Goal: Find specific page/section: Find specific page/section

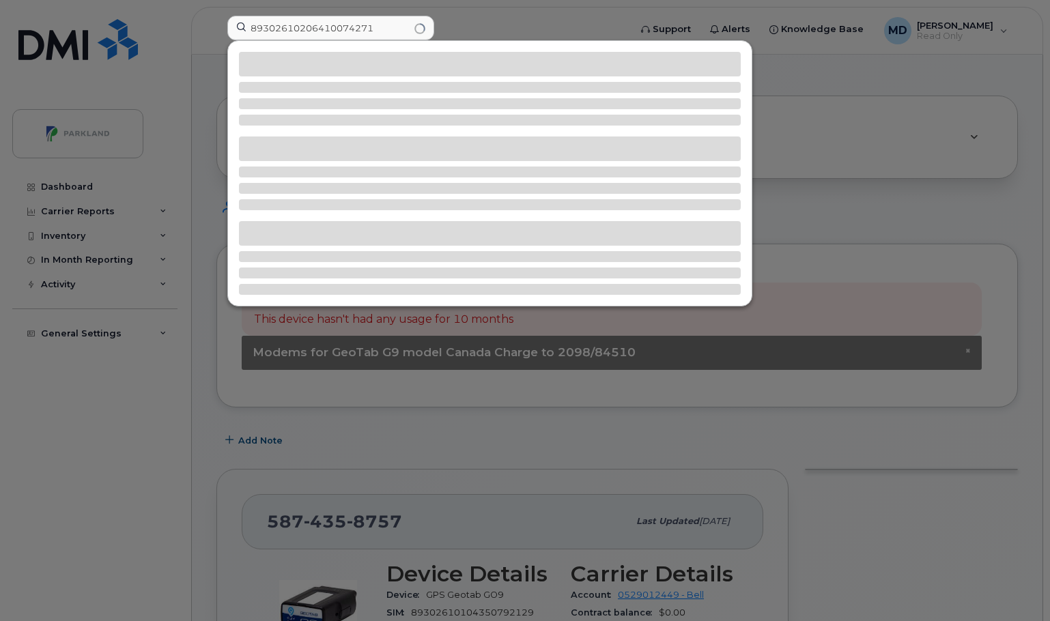
scroll to position [857, 0]
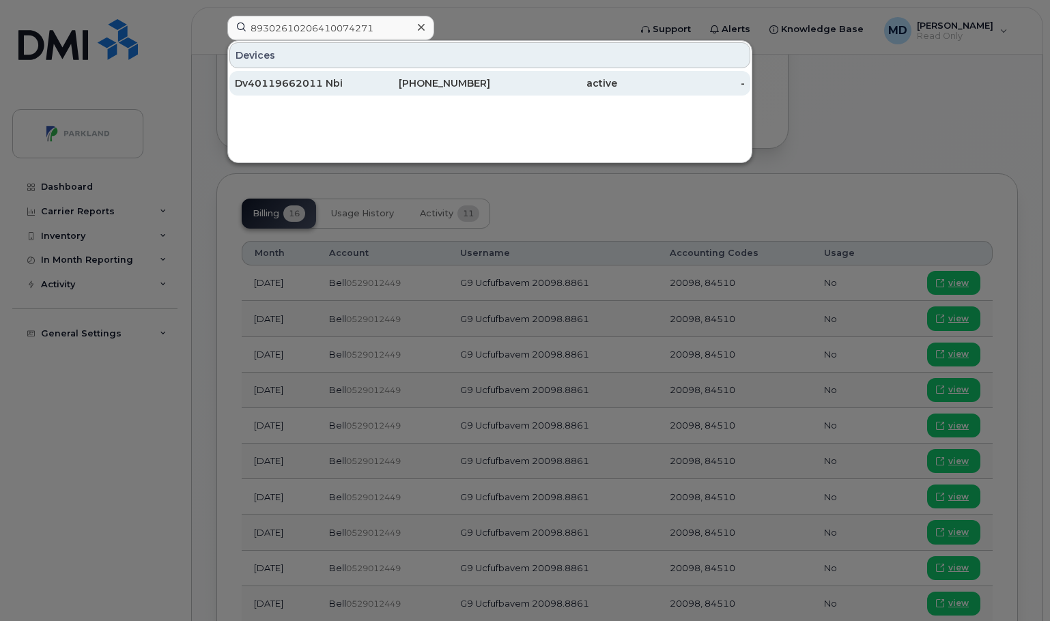
type input "89302610206410074271"
click at [334, 79] on div "Dv40119662011 Nbi" at bounding box center [299, 83] width 128 height 14
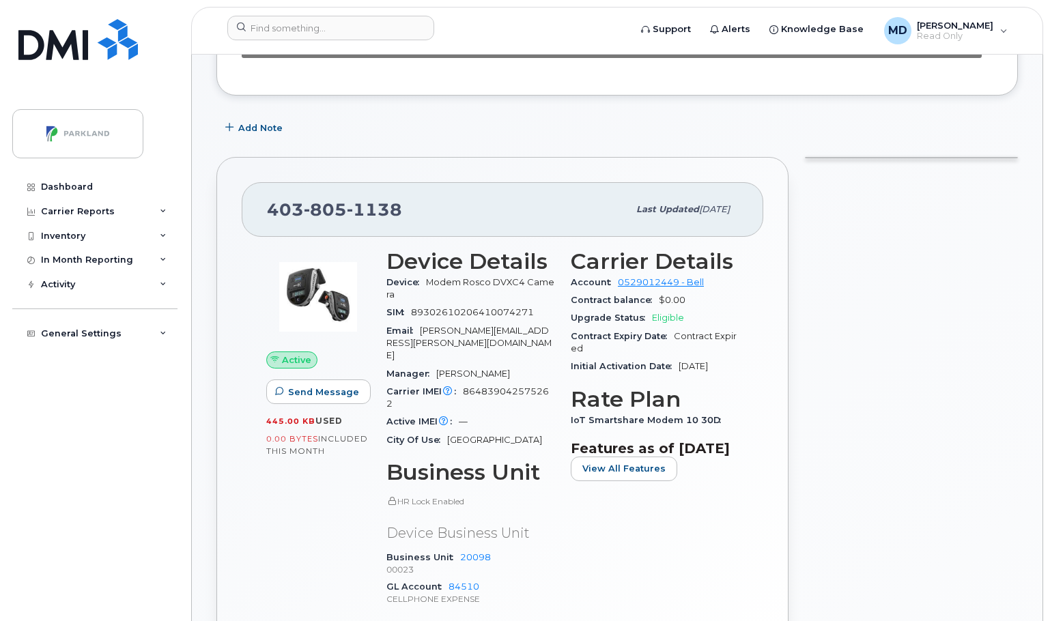
scroll to position [375, 0]
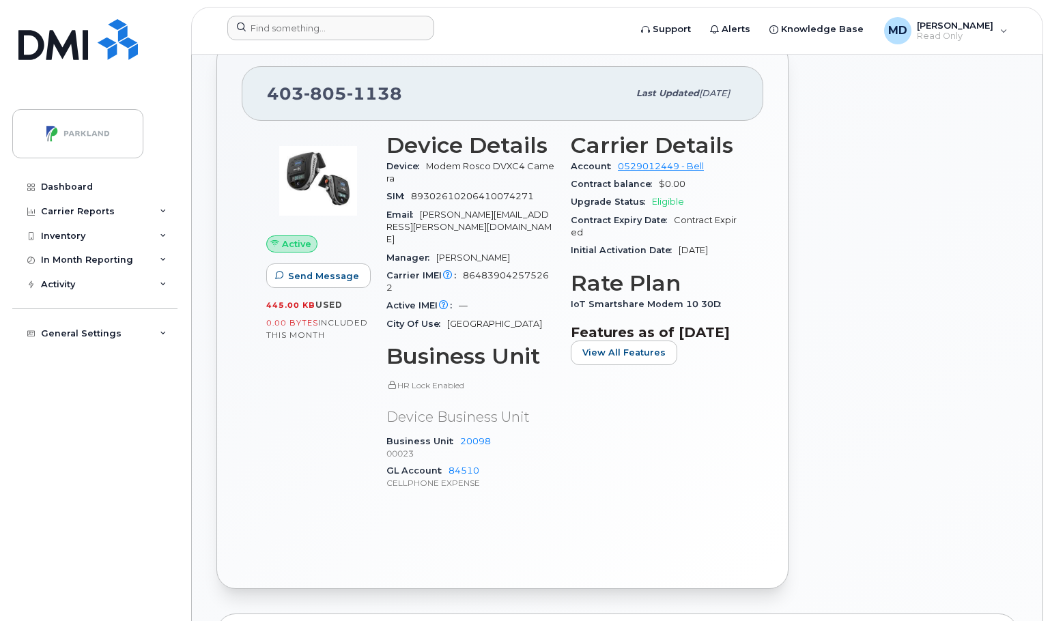
click at [288, 42] on div at bounding box center [423, 31] width 415 height 30
click at [286, 38] on input at bounding box center [330, 28] width 207 height 25
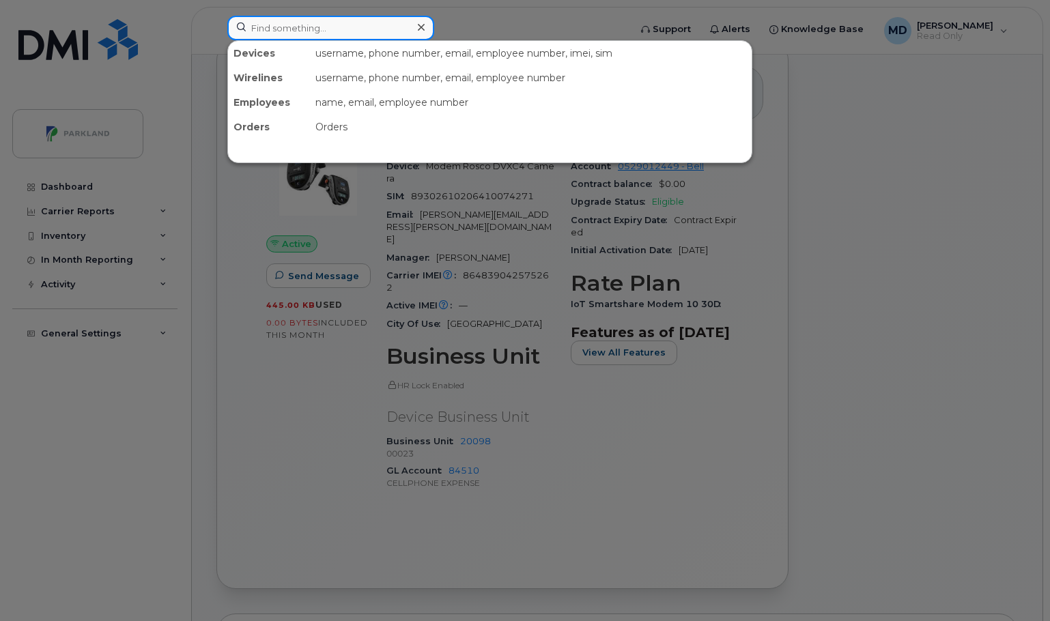
paste input "89302610206410073547"
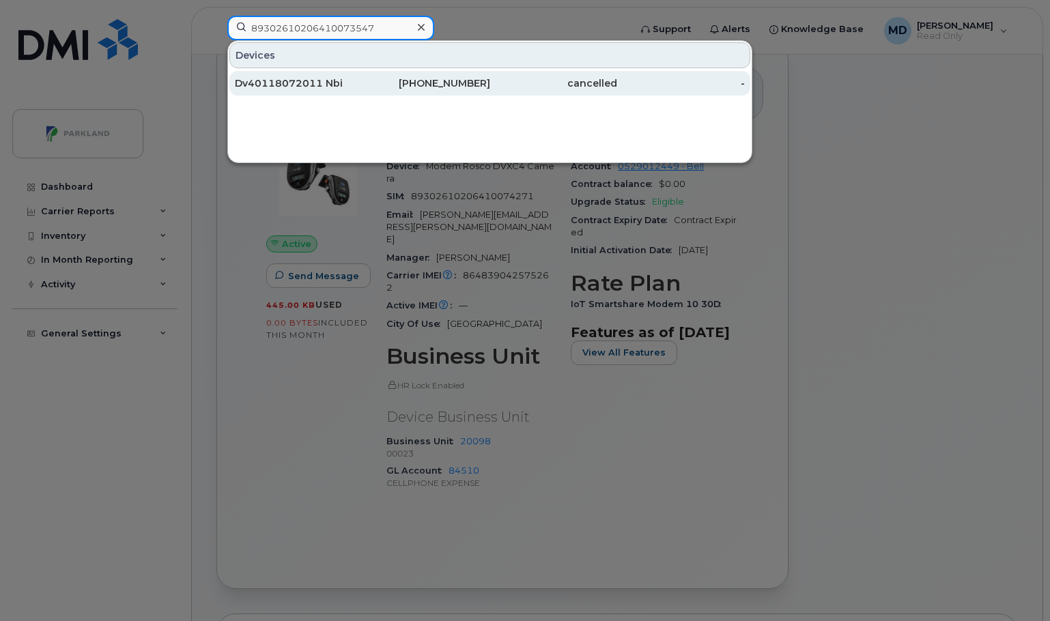
type input "89302610206410073547"
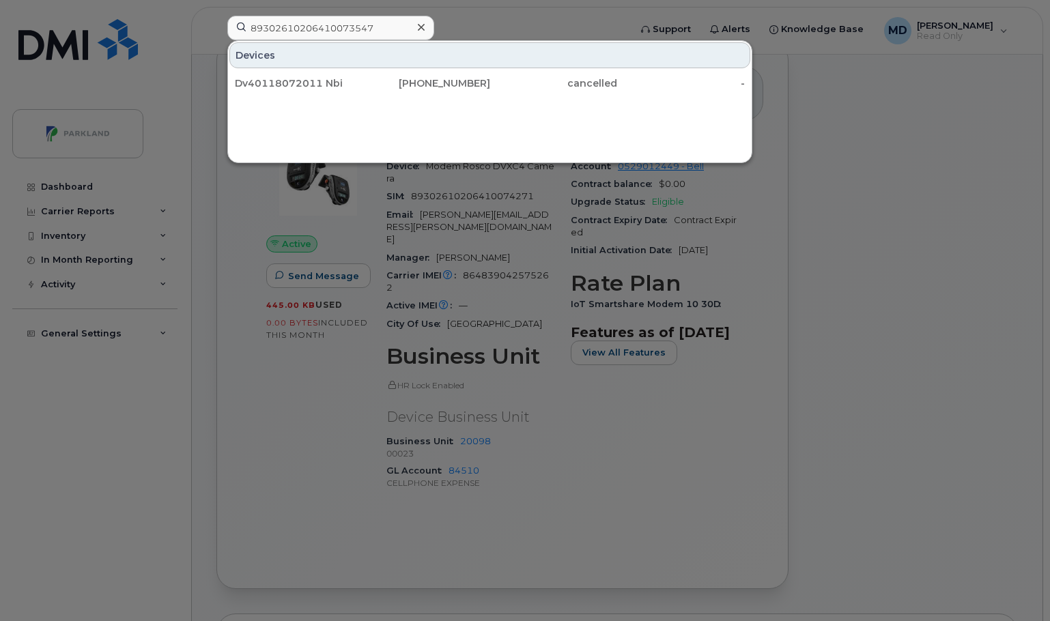
drag, startPoint x: 472, startPoint y: 80, endPoint x: 568, endPoint y: 118, distance: 103.5
click at [472, 80] on div "403-837-4403" at bounding box center [426, 83] width 128 height 14
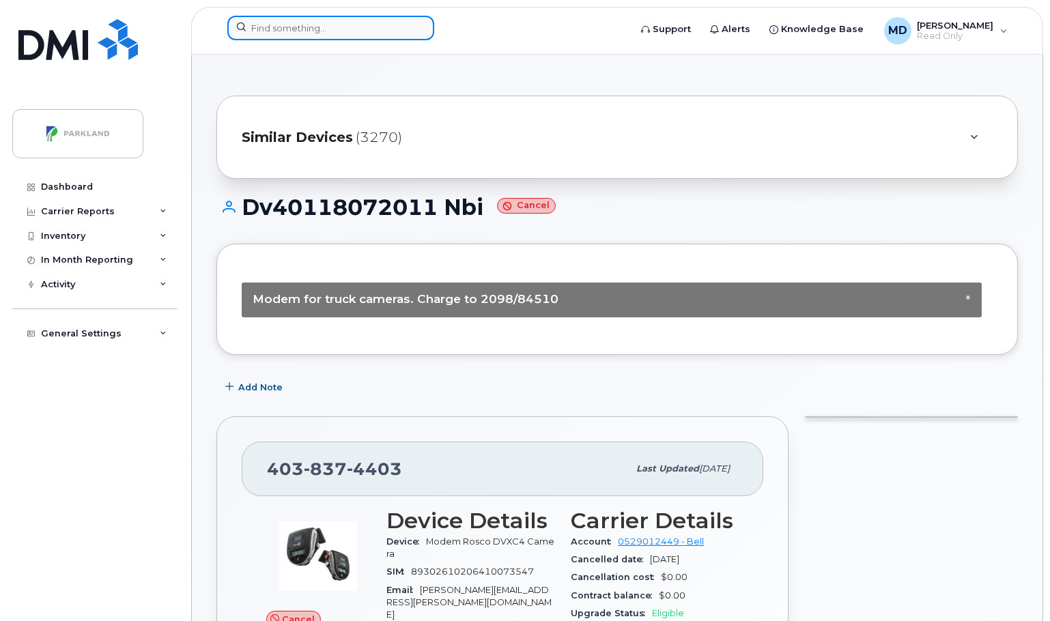
click at [286, 31] on input at bounding box center [330, 28] width 207 height 25
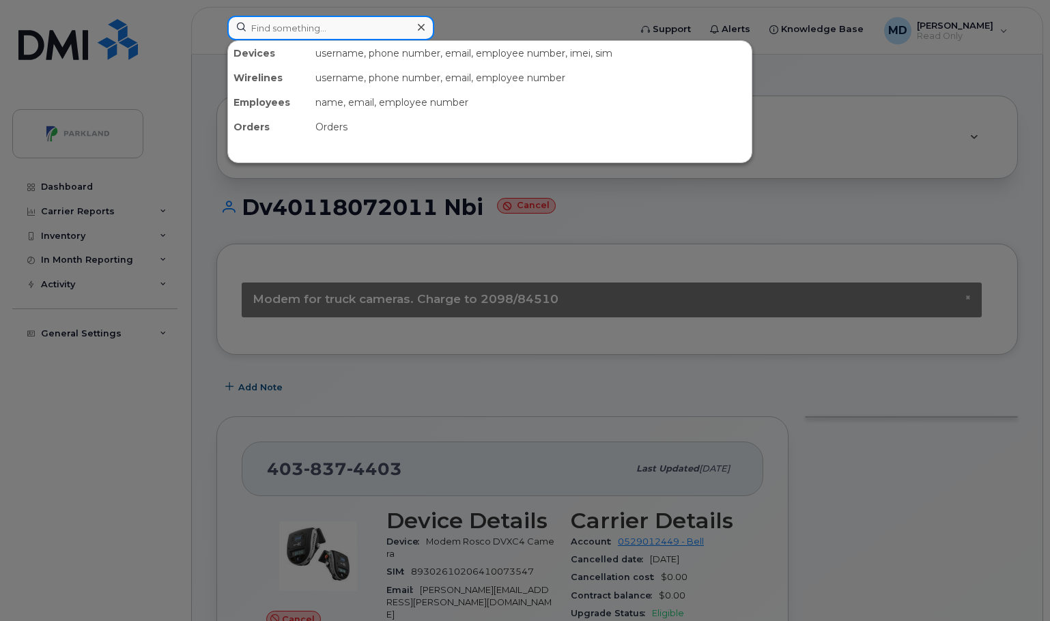
paste input "89302610206422008564"
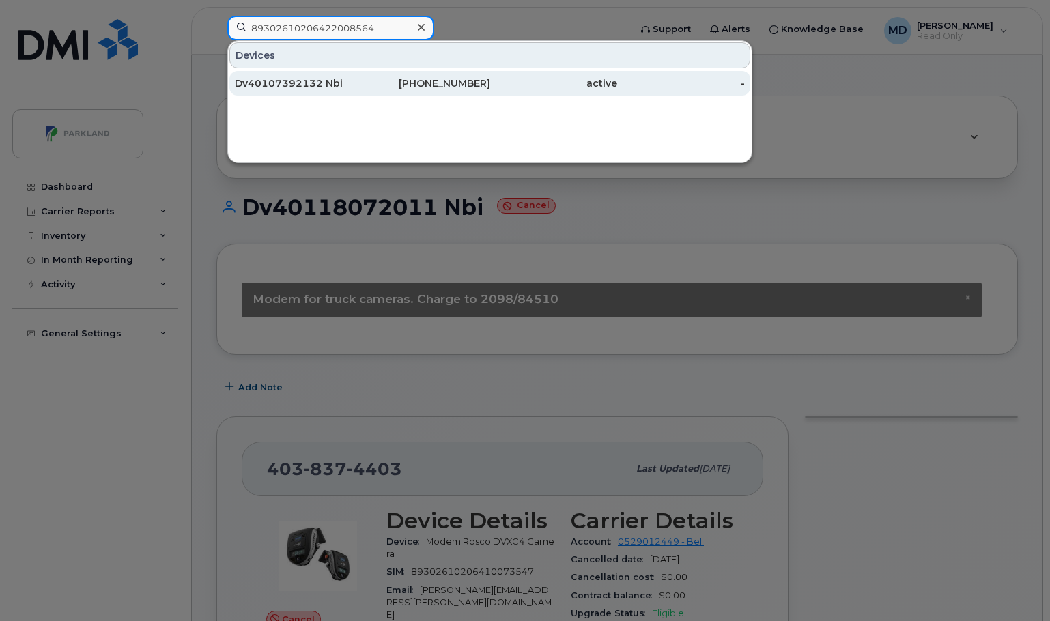
type input "89302610206422008564"
click at [472, 78] on div "519-588-9770" at bounding box center [426, 83] width 128 height 14
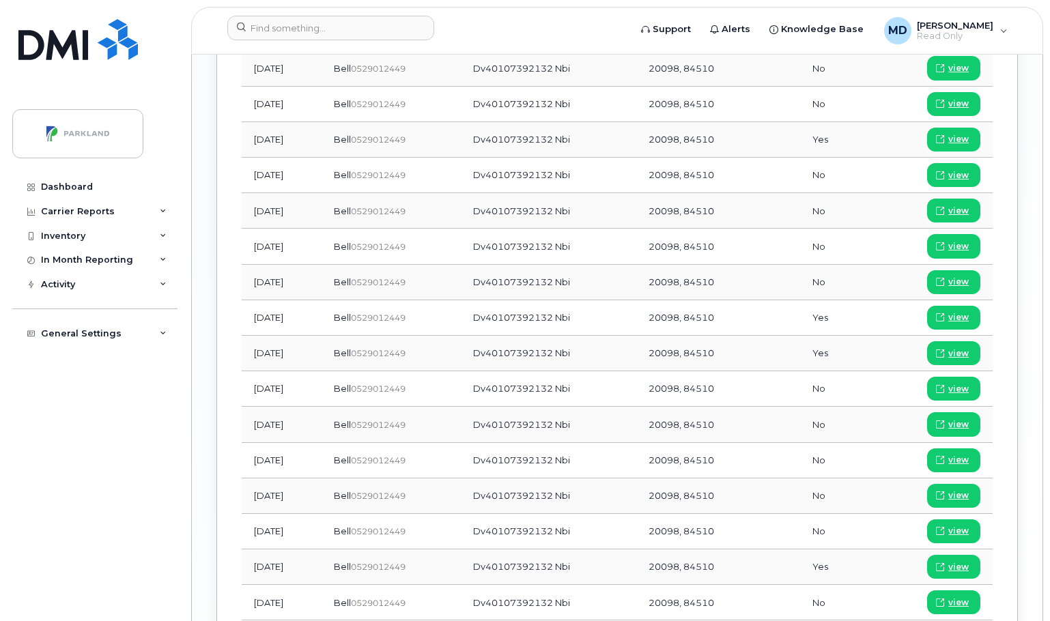
scroll to position [1467, 0]
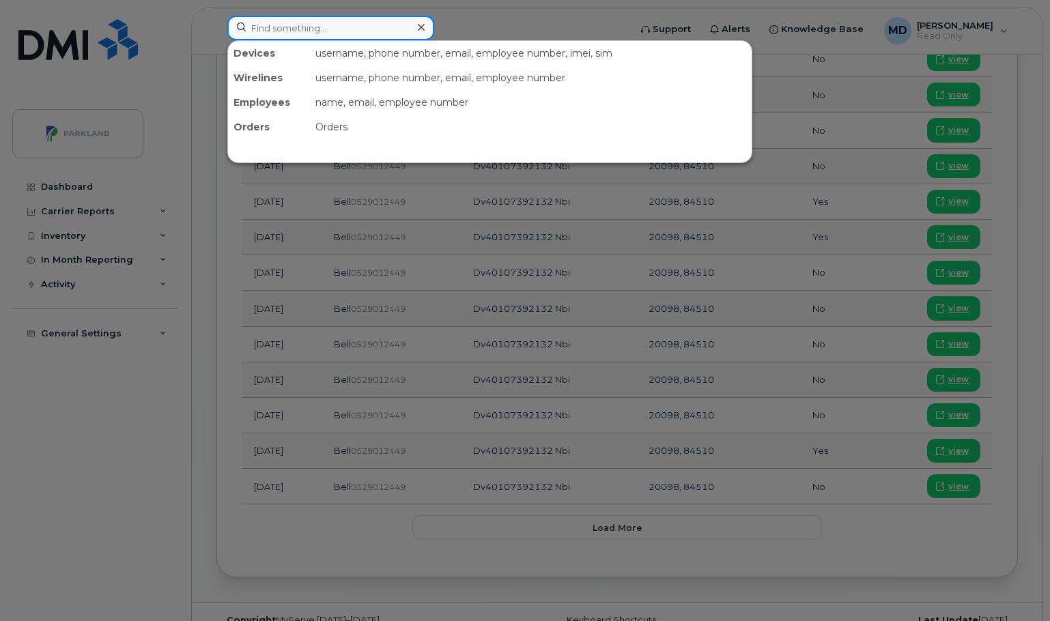
click at [291, 23] on input at bounding box center [330, 28] width 207 height 25
paste input "89302610206422009406"
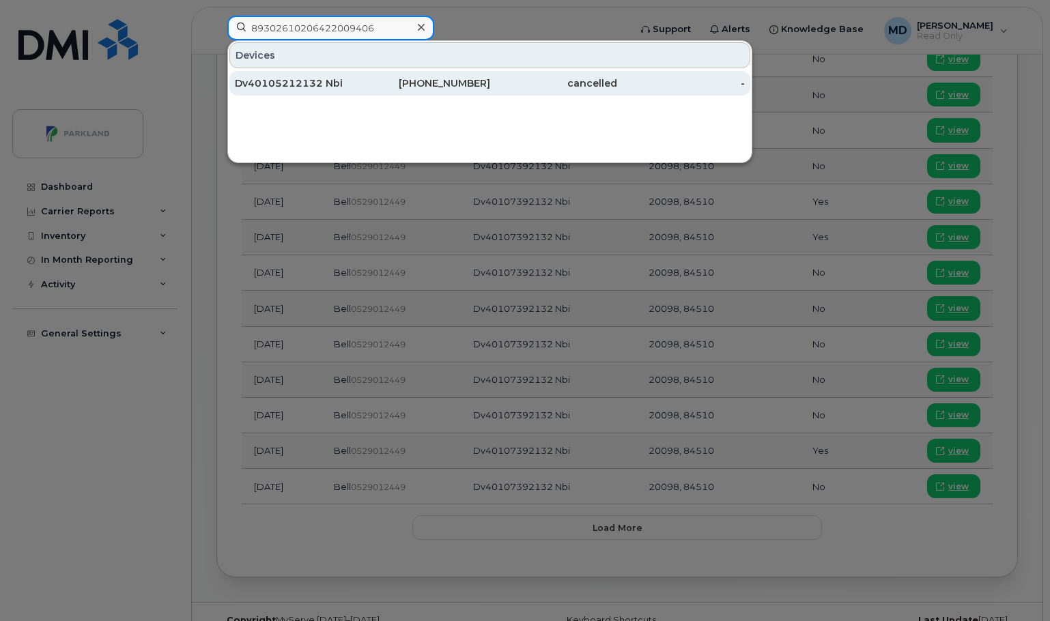
type input "89302610206422009406"
click at [461, 85] on div "519-588-9183" at bounding box center [426, 83] width 128 height 14
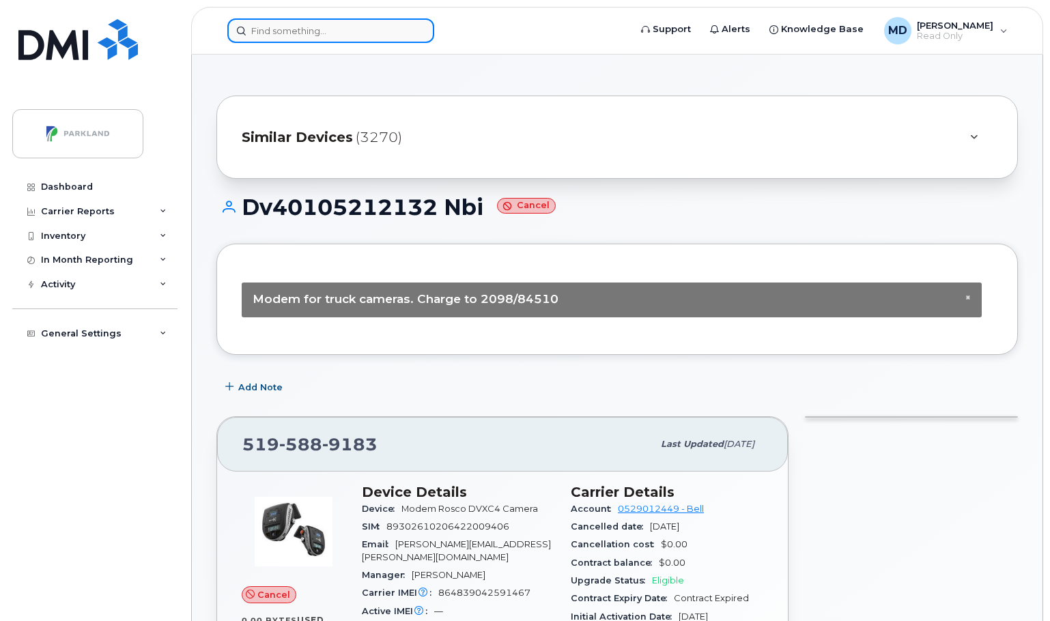
click at [283, 35] on input at bounding box center [330, 30] width 207 height 25
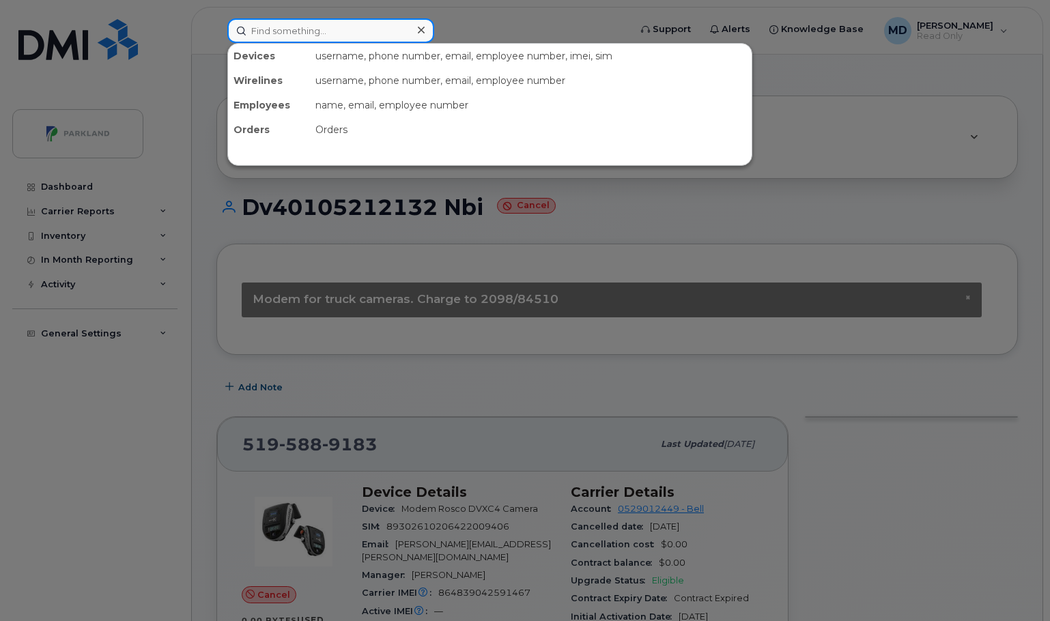
paste input "89302610206422009679"
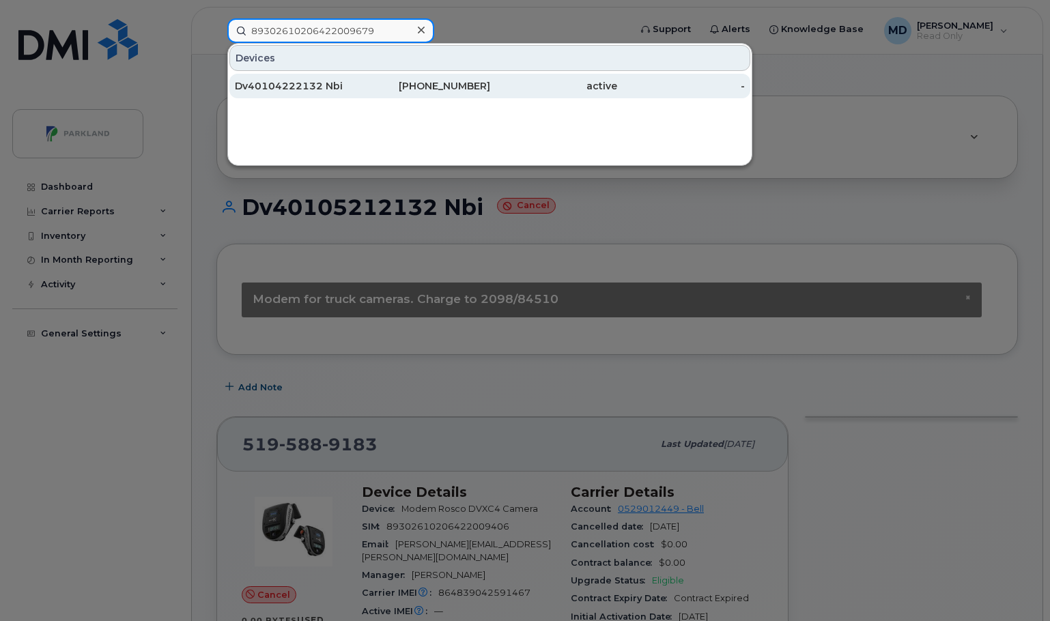
type input "89302610206422009679"
click at [292, 78] on div "Dv40104222132 Nbi" at bounding box center [299, 86] width 128 height 25
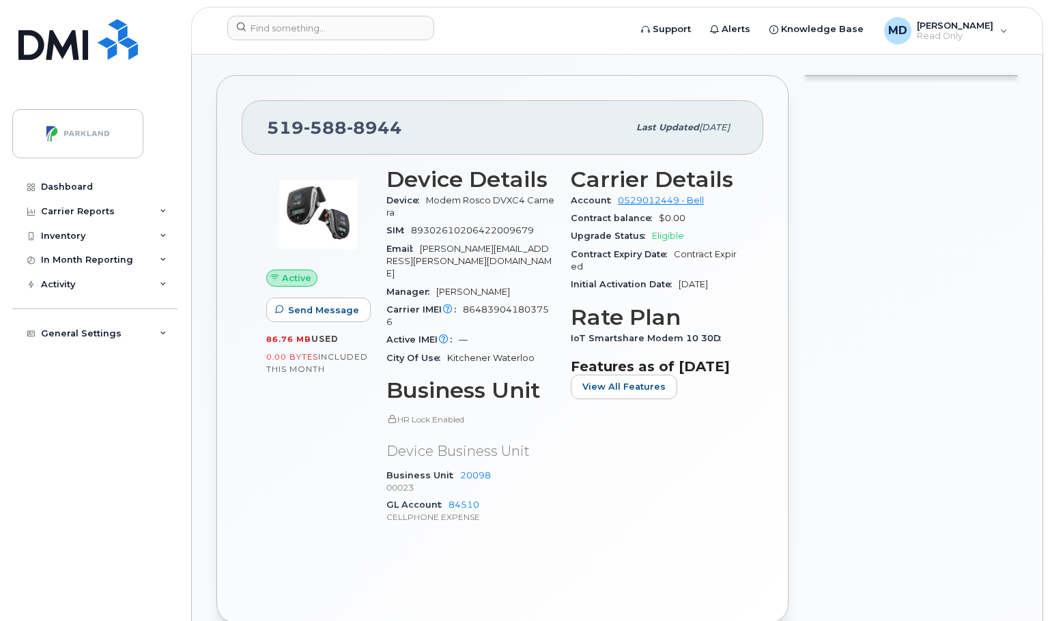
scroll to position [457, 0]
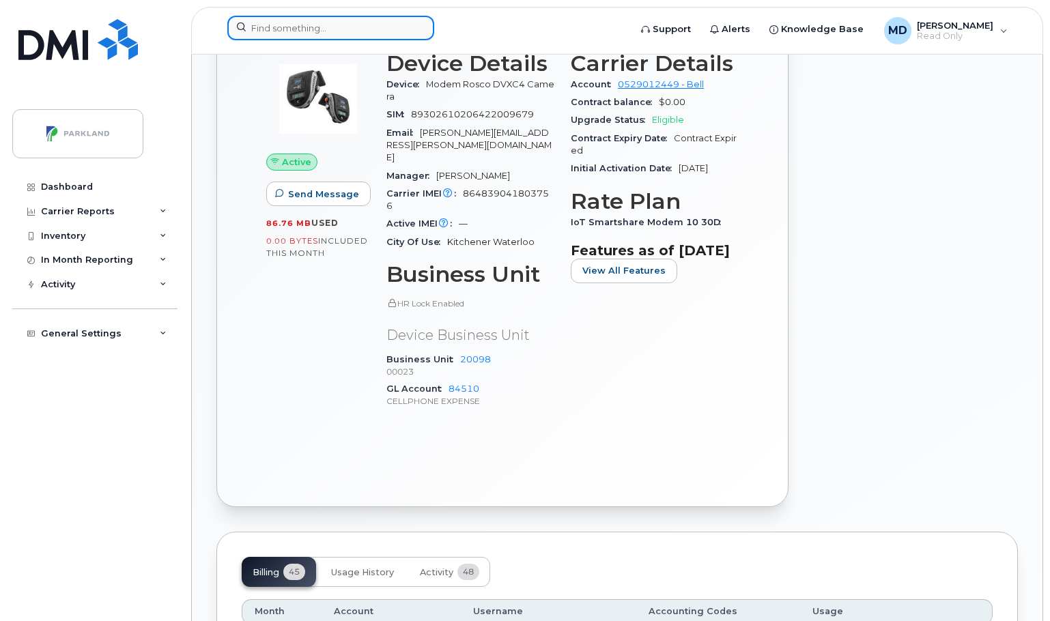
click at [356, 28] on input at bounding box center [330, 28] width 207 height 25
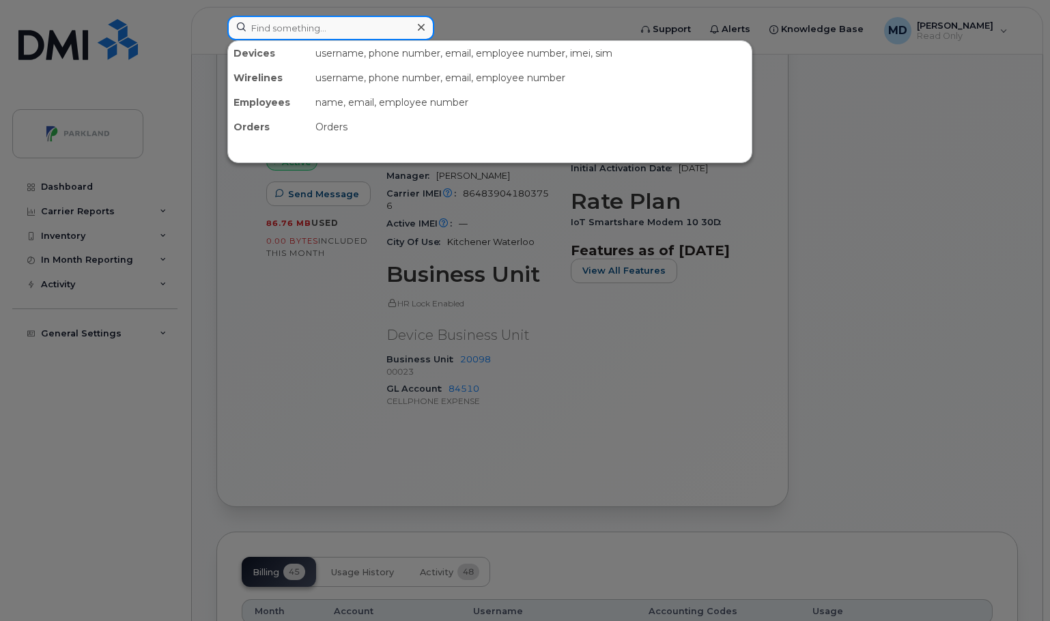
paste input "89302610206410071780"
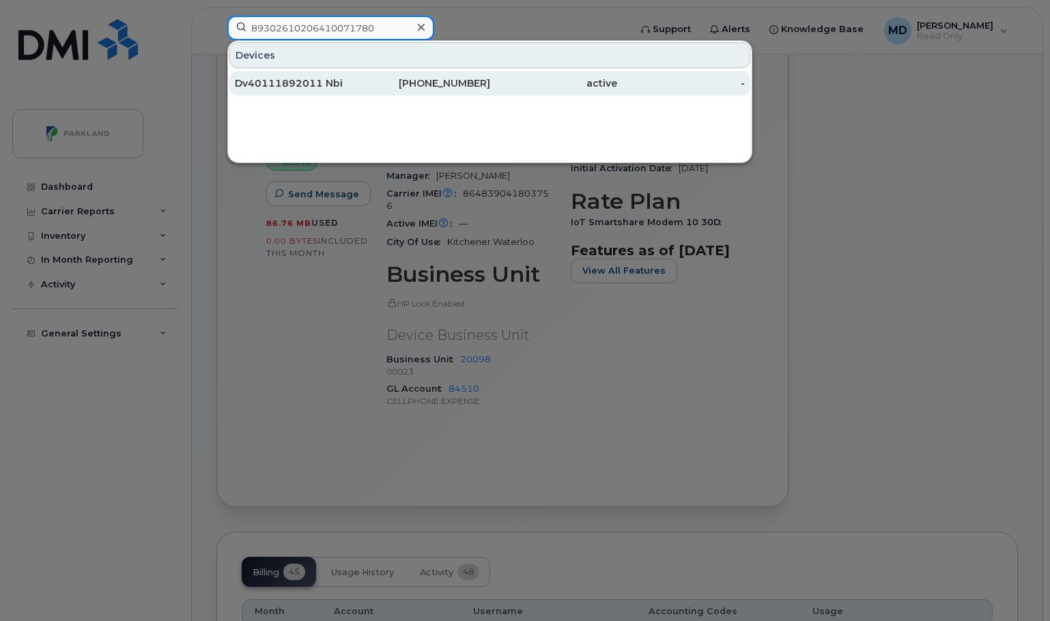
type input "89302610206410071780"
click at [285, 83] on div "Dv40111892011 Nbi" at bounding box center [299, 83] width 128 height 14
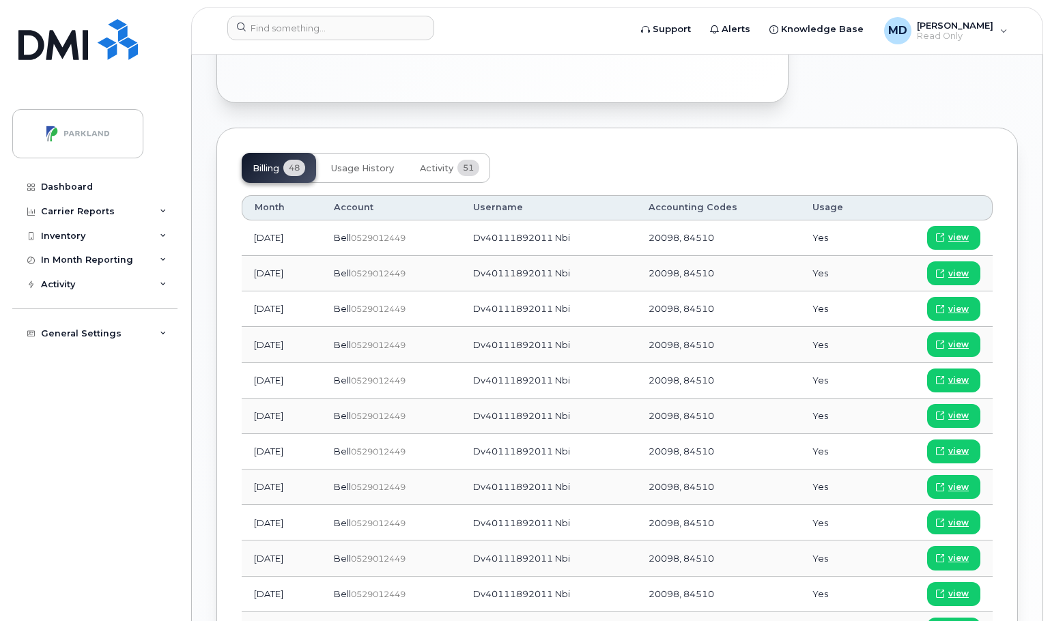
scroll to position [1024, 0]
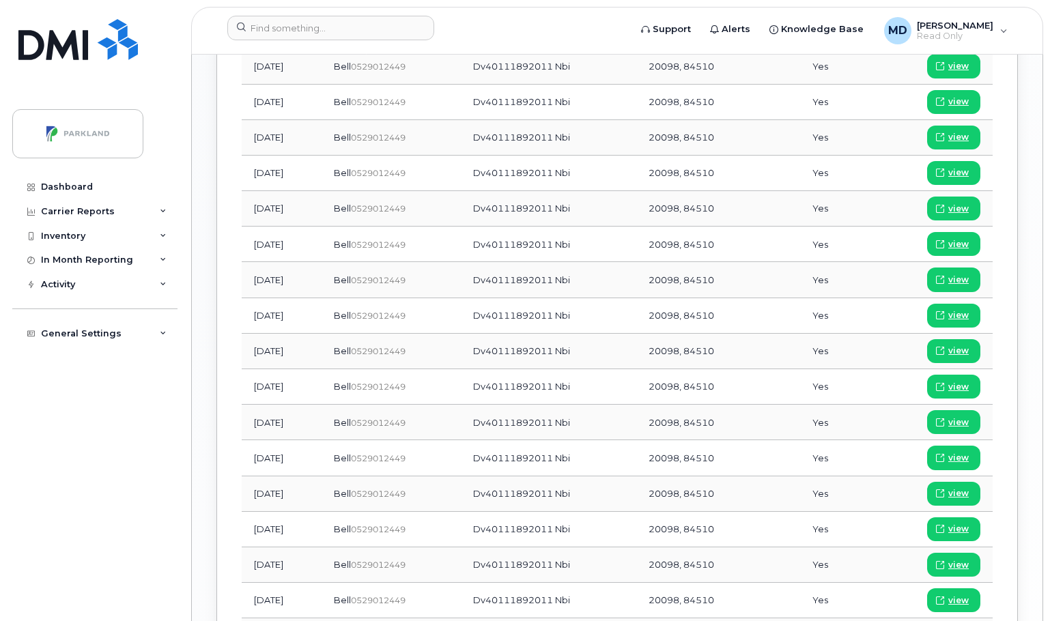
drag, startPoint x: 558, startPoint y: 13, endPoint x: 477, endPoint y: 2, distance: 81.9
click at [558, 13] on header "Support Alerts Knowledge Base MD Martina Davidson Read Only English Français Ad…" at bounding box center [617, 31] width 852 height 48
click at [304, 28] on input at bounding box center [330, 28] width 207 height 25
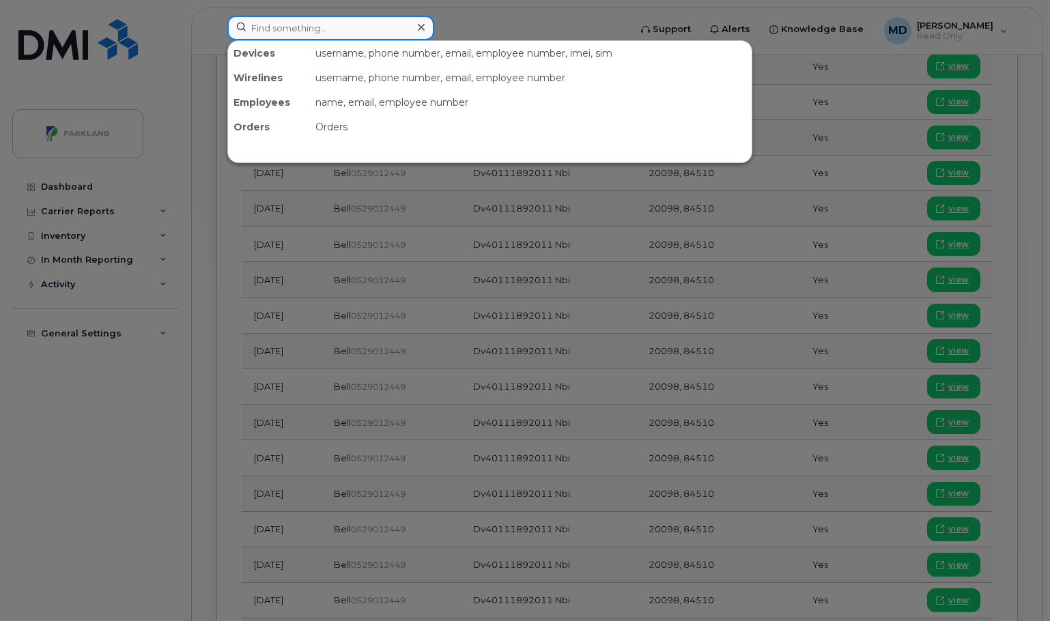
paste input "89302610206410073752"
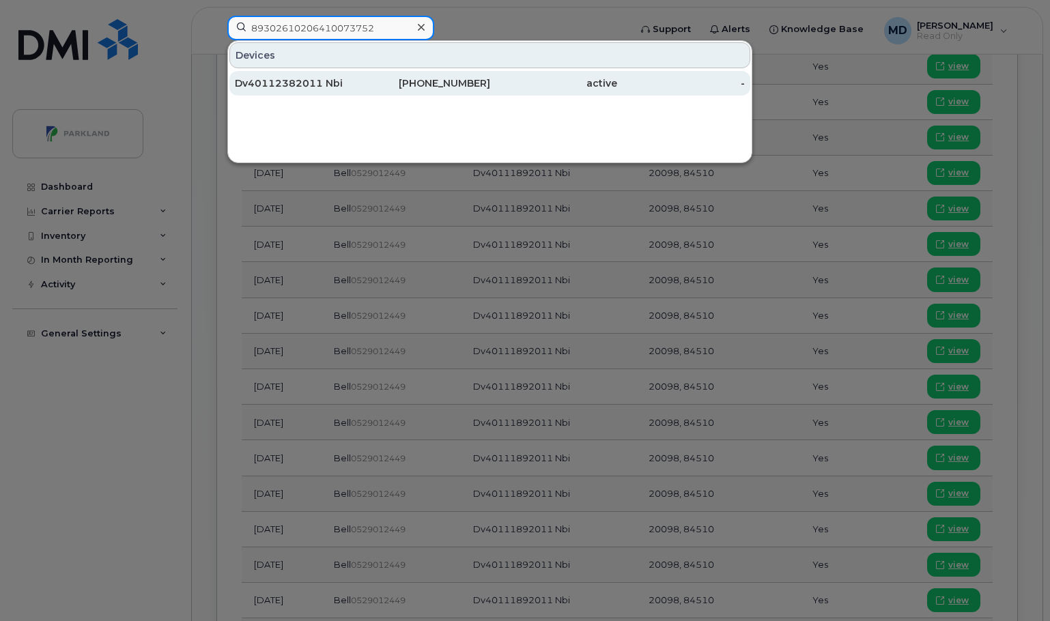
type input "89302610206410073752"
click at [279, 81] on div "Dv40112382011 Nbi" at bounding box center [299, 83] width 128 height 14
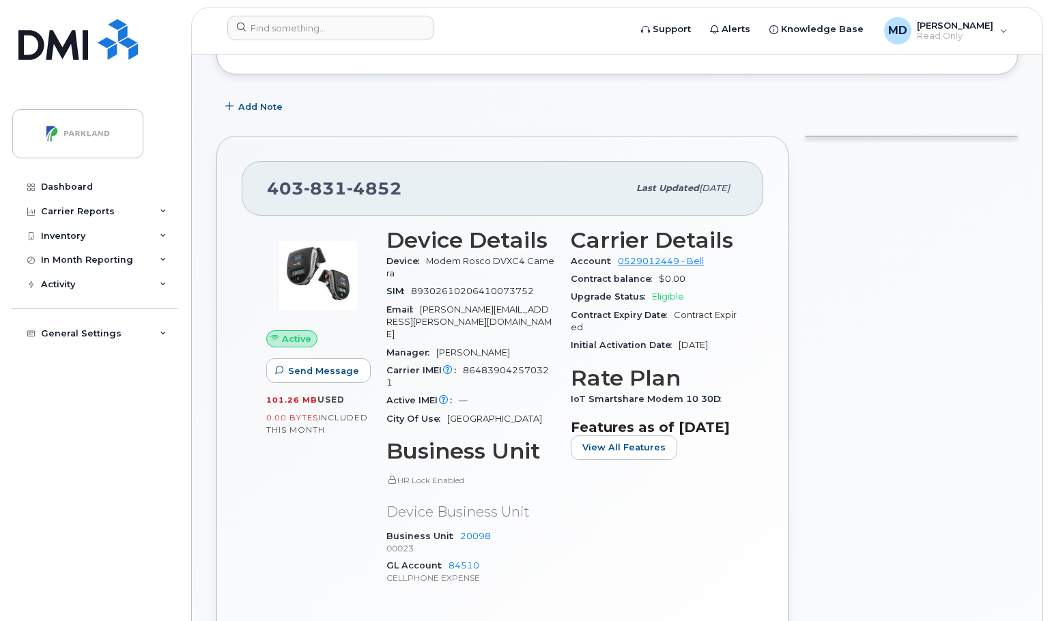
scroll to position [68, 0]
